Goal: Find specific page/section: Find specific page/section

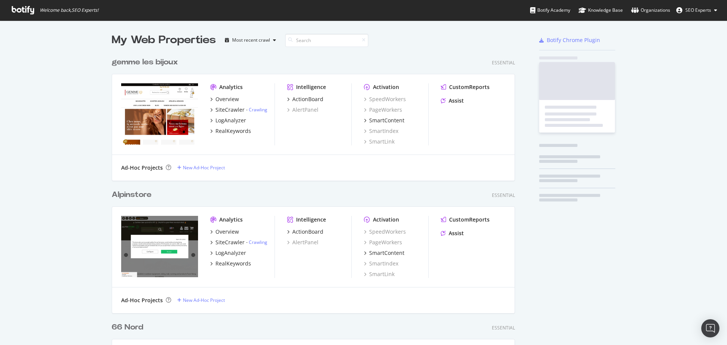
scroll to position [2729, 404]
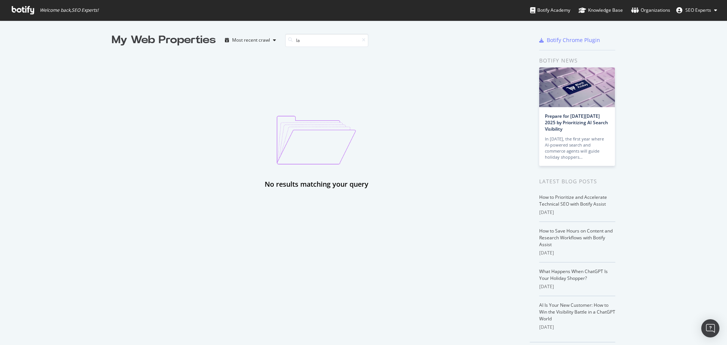
type input "l"
